Goal: Information Seeking & Learning: Learn about a topic

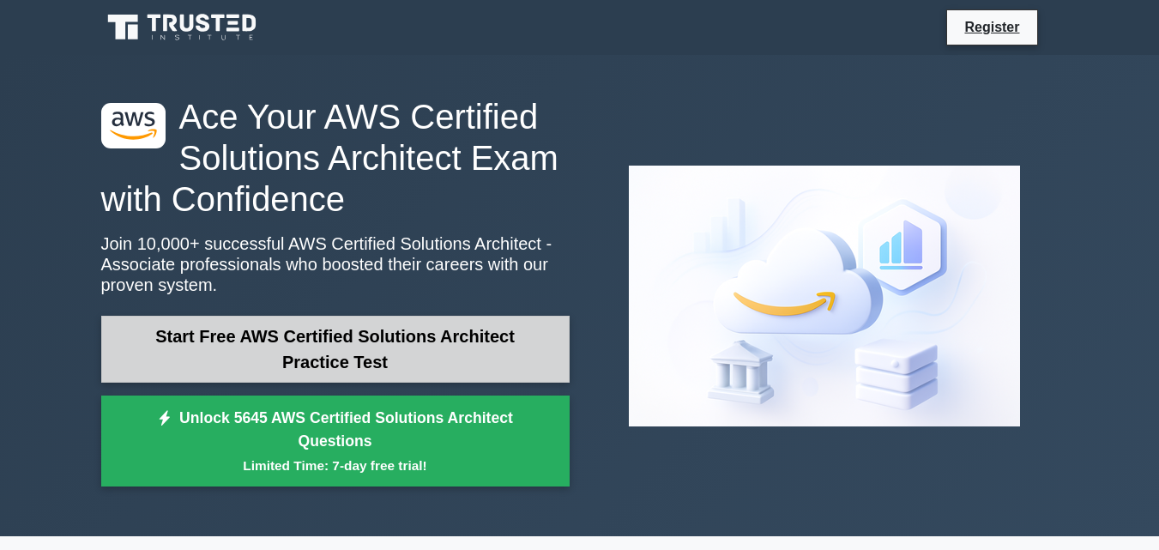
click at [265, 349] on link "Start Free AWS Certified Solutions Architect Practice Test" at bounding box center [335, 349] width 468 height 67
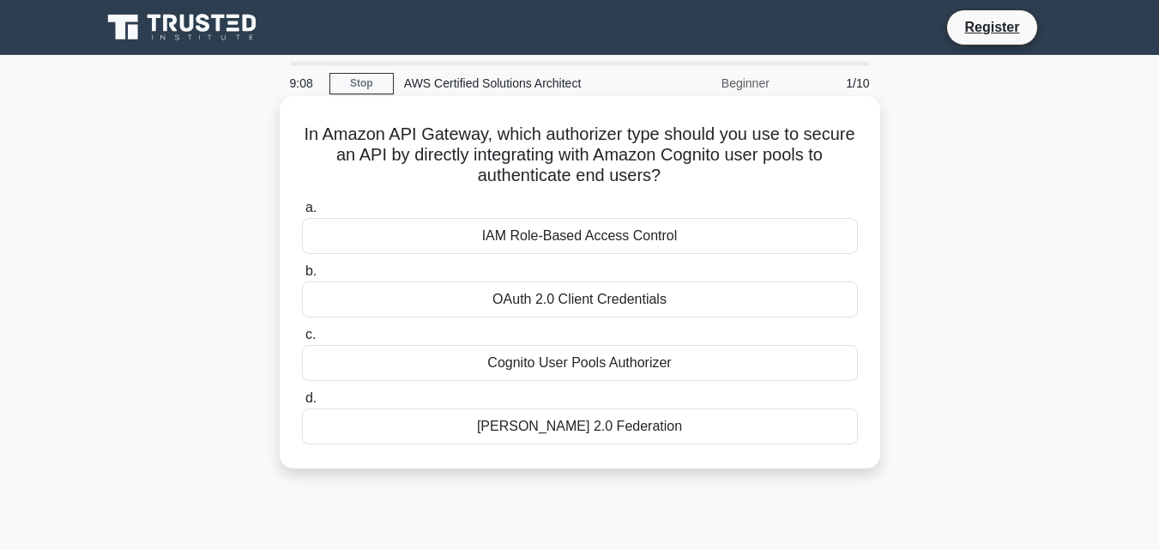
click at [520, 236] on div "IAM Role-Based Access Control" at bounding box center [580, 236] width 556 height 36
click at [708, 248] on div "IAM Role-Based Access Control" at bounding box center [580, 236] width 556 height 36
click at [302, 214] on input "a. IAM Role-Based Access Control" at bounding box center [302, 207] width 0 height 11
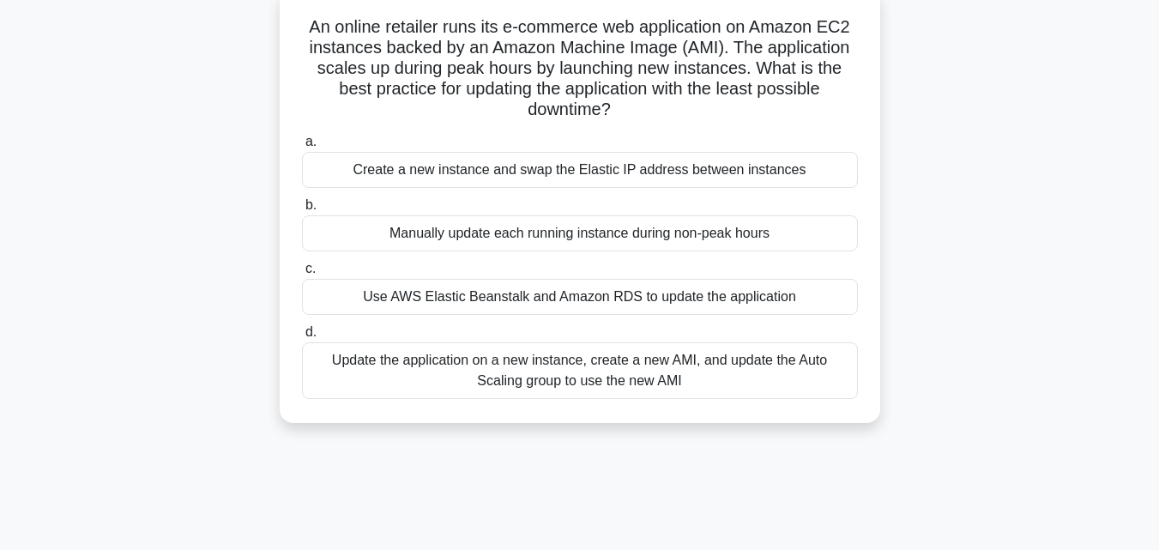
scroll to position [172, 0]
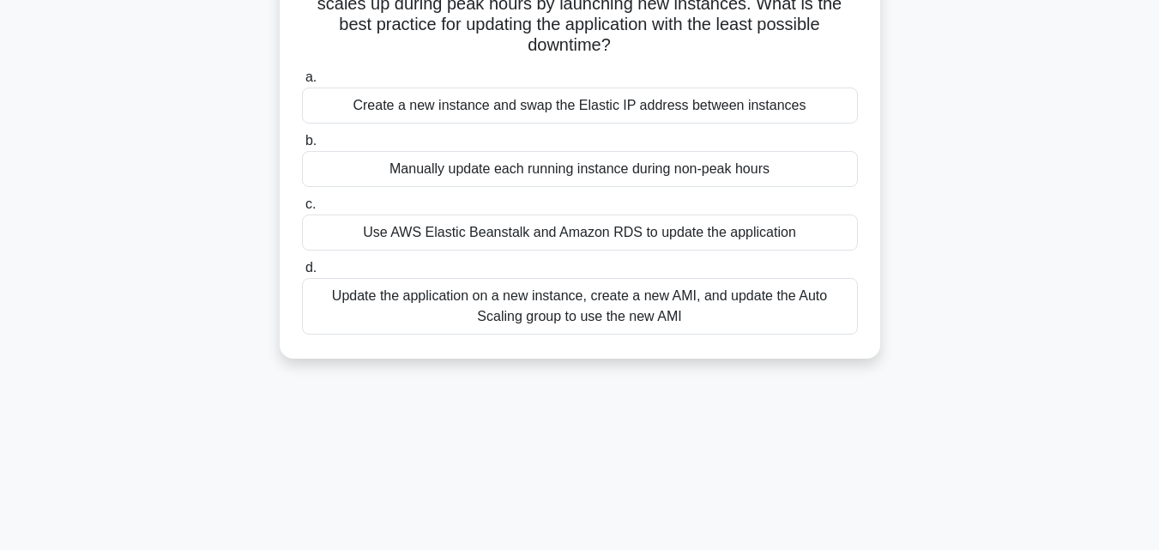
click at [516, 167] on div "Manually update each running instance during non-peak hours" at bounding box center [580, 169] width 556 height 36
click at [302, 147] on input "b. Manually update each running instance during non-peak hours" at bounding box center [302, 141] width 0 height 11
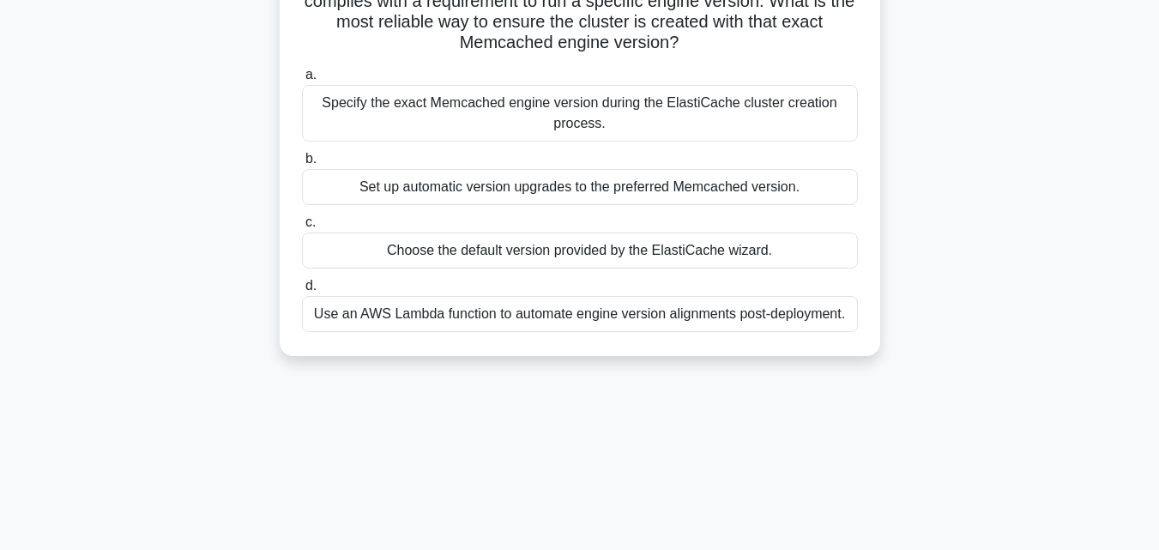
scroll to position [0, 0]
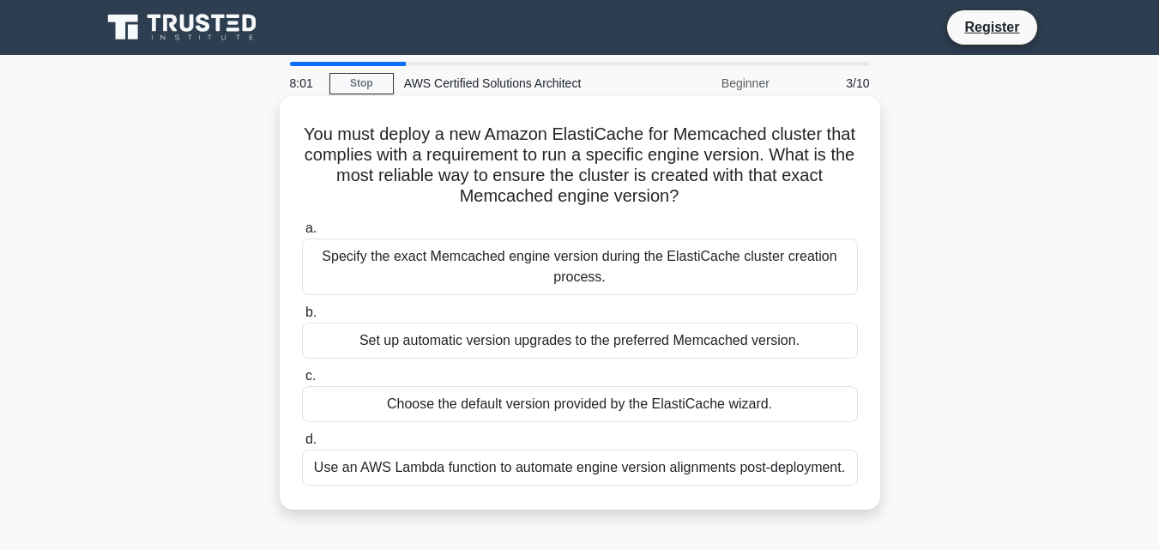
click at [432, 351] on div "Set up automatic version upgrades to the preferred Memcached version." at bounding box center [580, 341] width 556 height 36
click at [302, 318] on input "b. Set up automatic version upgrades to the preferred Memcached version." at bounding box center [302, 312] width 0 height 11
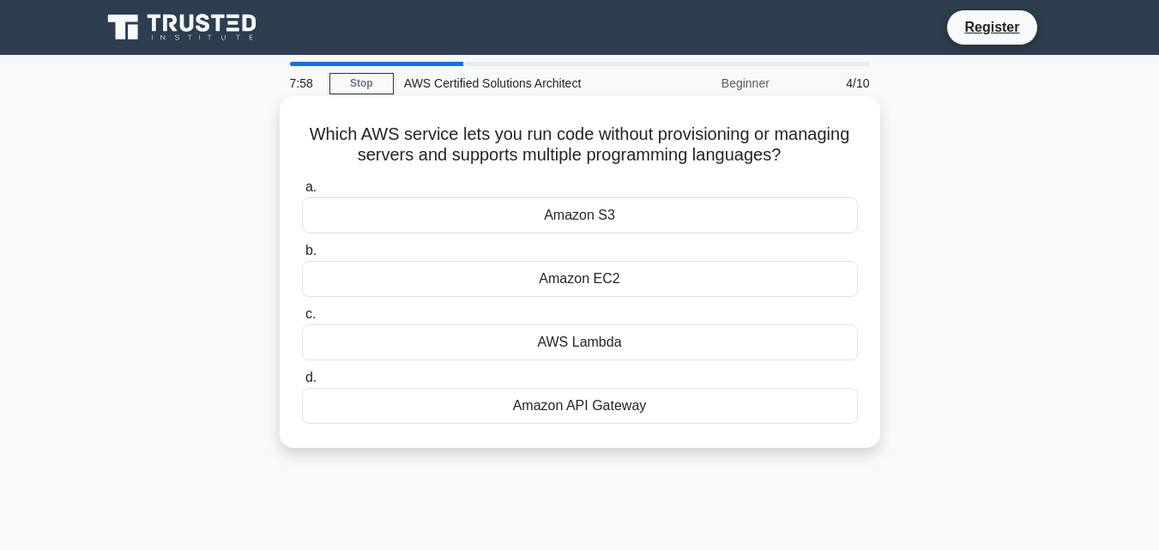
click at [580, 276] on div "Amazon EC2" at bounding box center [580, 279] width 556 height 36
click at [302, 257] on input "b. Amazon EC2" at bounding box center [302, 250] width 0 height 11
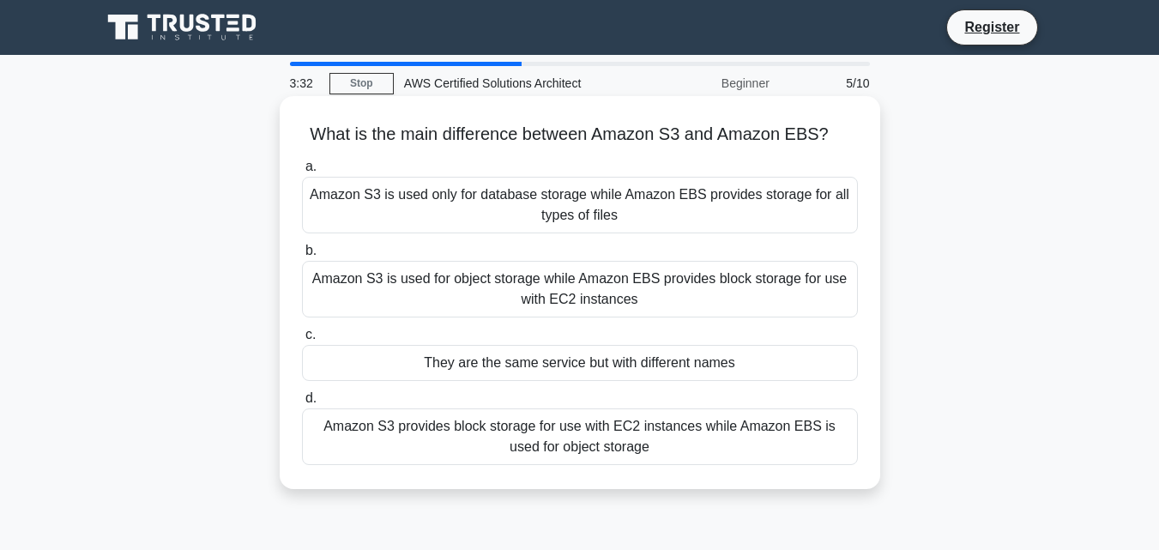
click at [394, 374] on div "They are the same service but with different names" at bounding box center [580, 363] width 556 height 36
click at [302, 341] on input "c. They are the same service but with different names" at bounding box center [302, 334] width 0 height 11
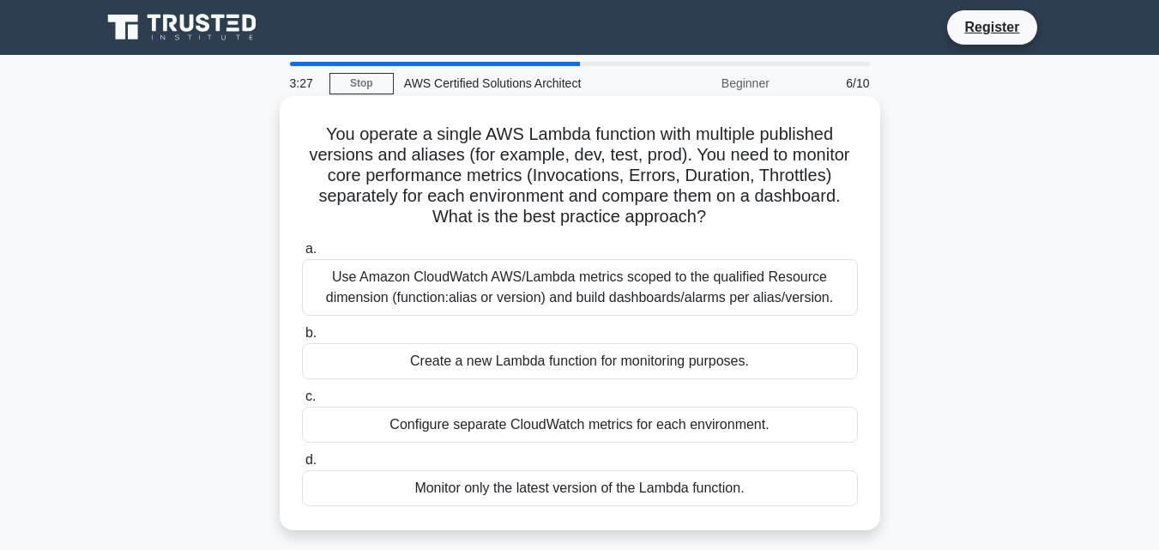
click at [595, 183] on h5 "You operate a single AWS Lambda function with multiple published versions and a…" at bounding box center [579, 176] width 559 height 105
drag, startPoint x: 716, startPoint y: 217, endPoint x: 290, endPoint y: 130, distance: 434.5
click at [290, 130] on div "You operate a single AWS Lambda function with multiple published versions and a…" at bounding box center [580, 313] width 587 height 420
click at [722, 215] on icon ".spinner_0XTQ{transform-origin:center;animation:spinner_y6GP .75s linear infini…" at bounding box center [716, 218] width 21 height 21
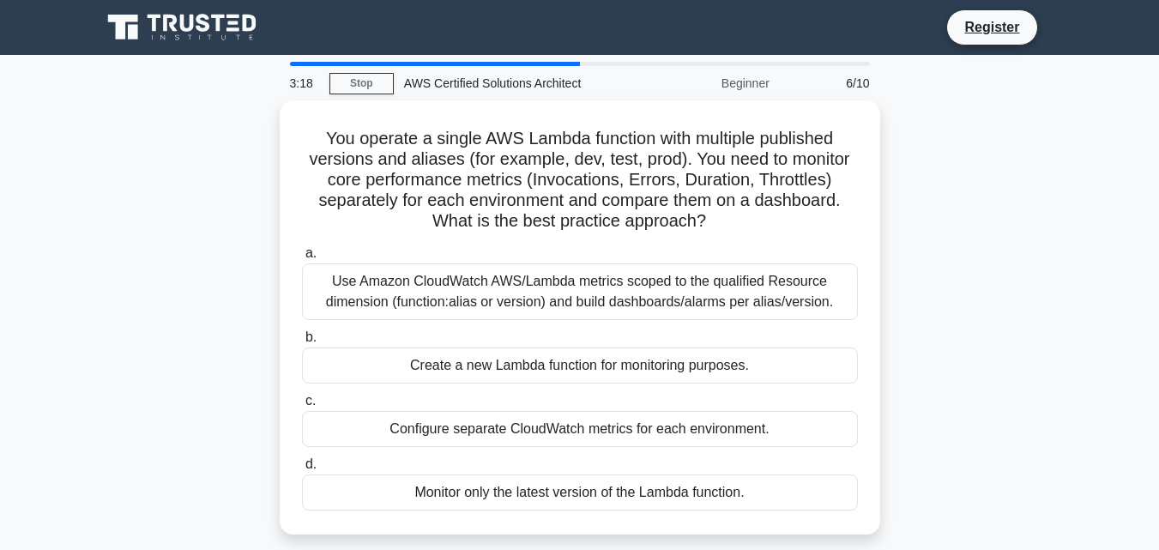
drag, startPoint x: 722, startPoint y: 215, endPoint x: 176, endPoint y: 110, distance: 555.6
click at [176, 110] on div "You operate a single AWS Lambda function with multiple published versions and a…" at bounding box center [580, 327] width 978 height 455
click at [361, 83] on link "Stop" at bounding box center [361, 83] width 64 height 21
